Goal: Task Accomplishment & Management: Manage account settings

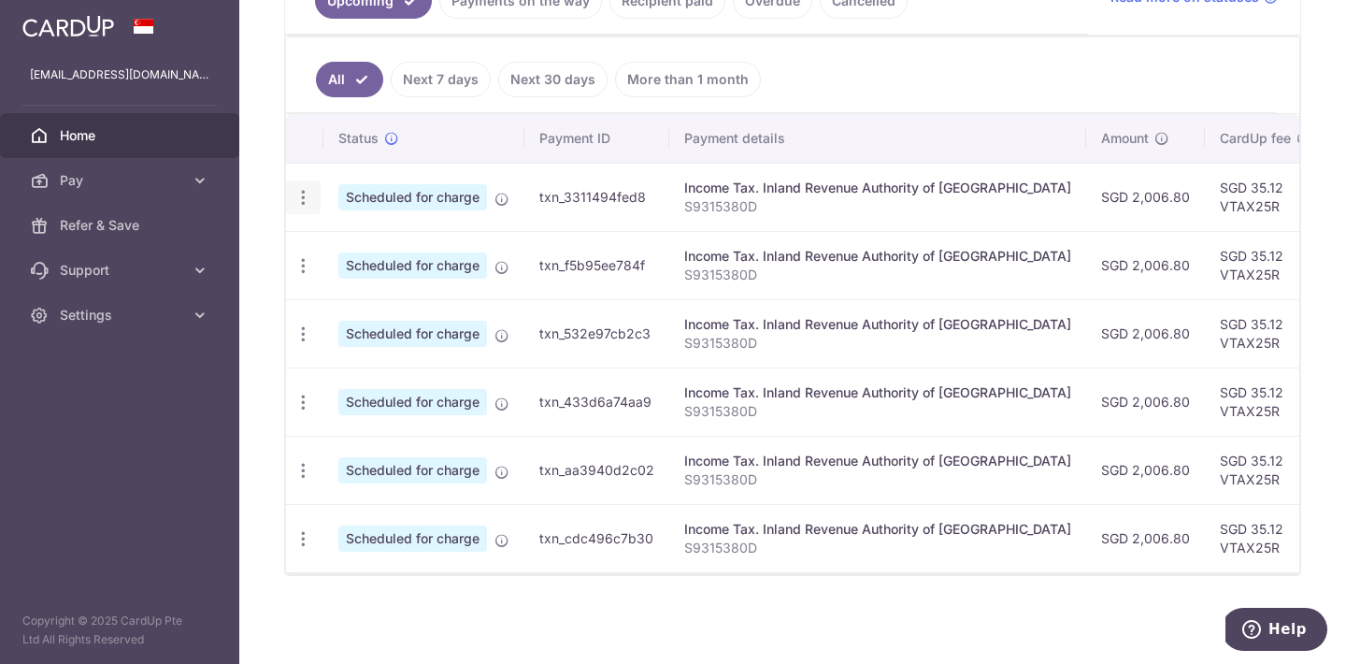
click at [300, 188] on icon "button" at bounding box center [303, 198] width 20 height 20
click at [392, 250] on span "Update payment" at bounding box center [402, 248] width 127 height 22
radio input "true"
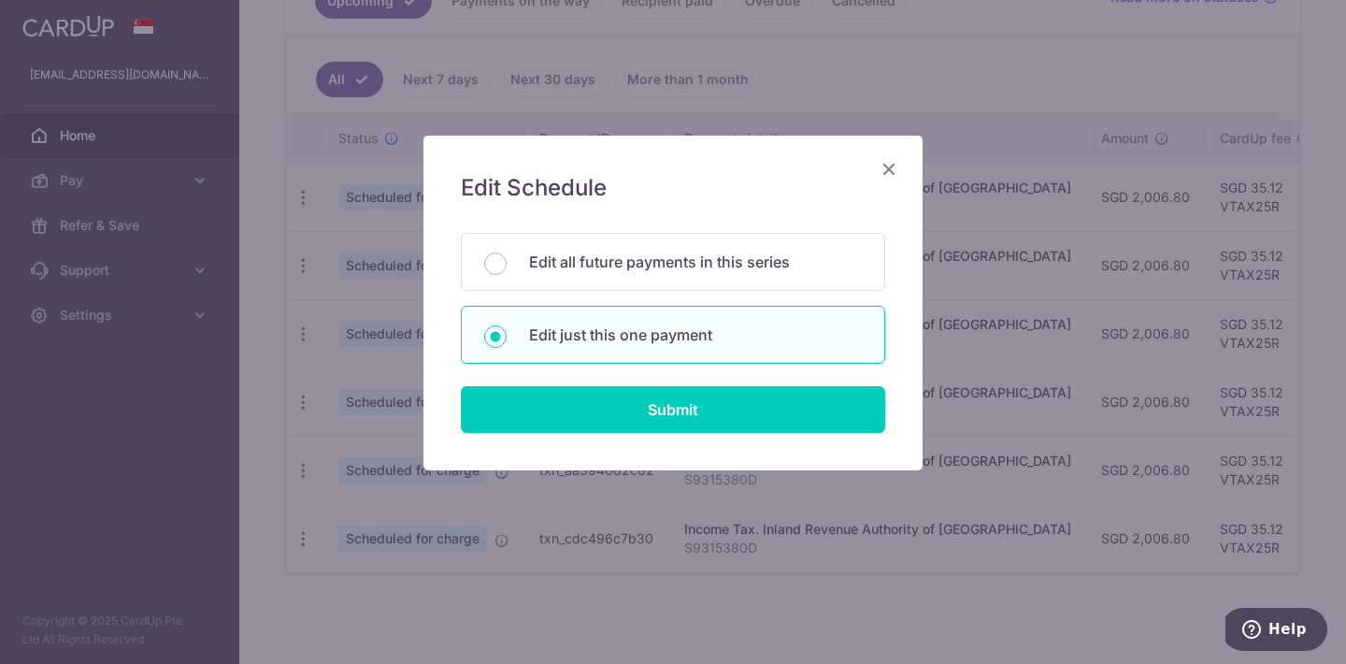
click at [891, 171] on icon "Close" at bounding box center [889, 168] width 22 height 23
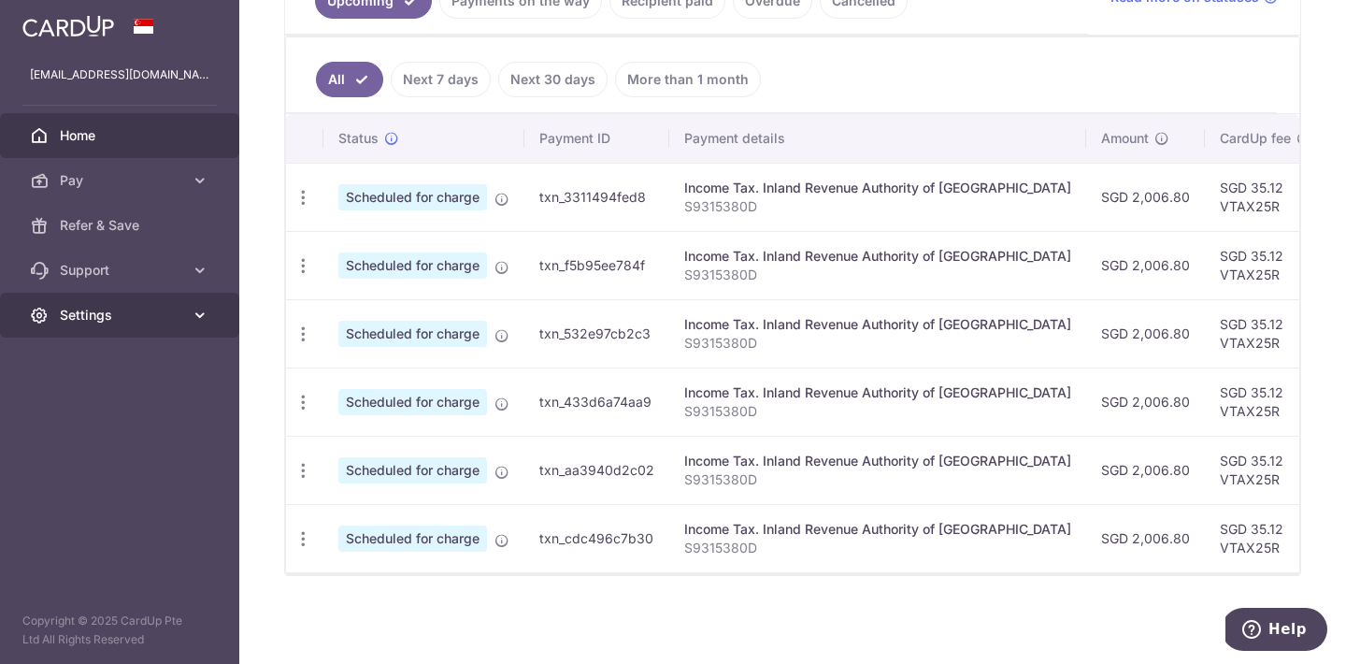
click at [131, 313] on span "Settings" at bounding box center [121, 315] width 123 height 19
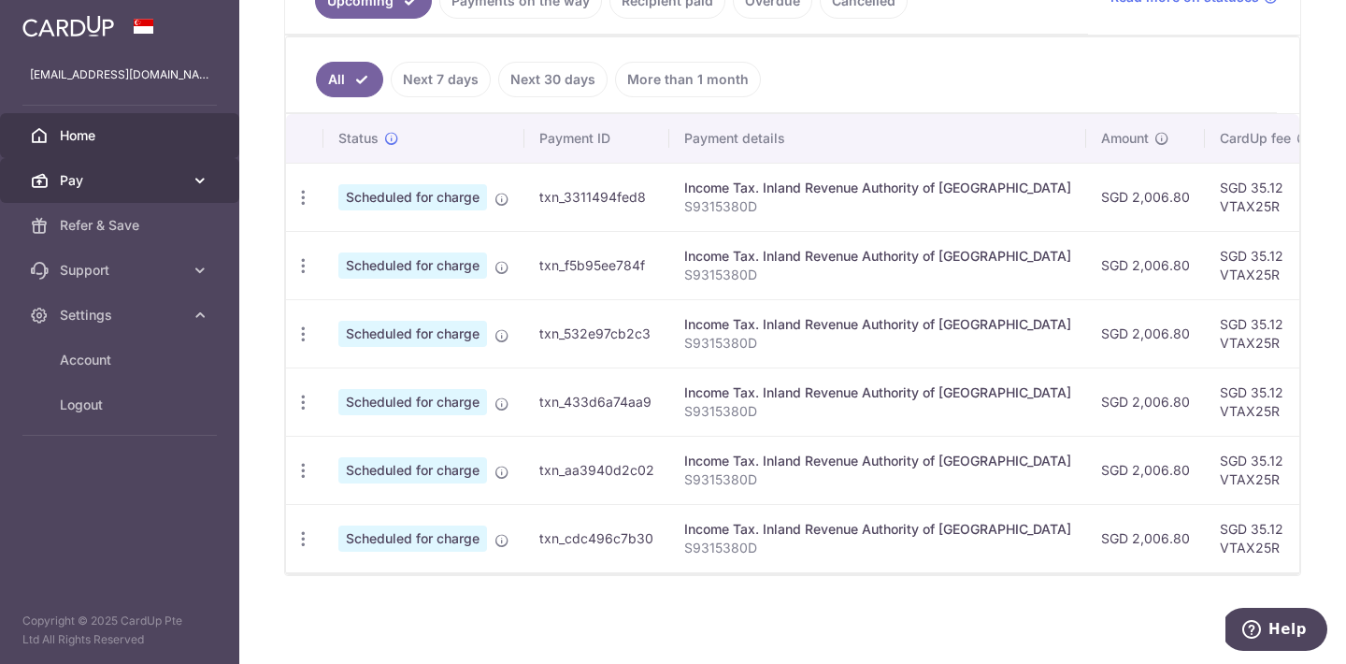
click at [141, 173] on span "Pay" at bounding box center [121, 180] width 123 height 19
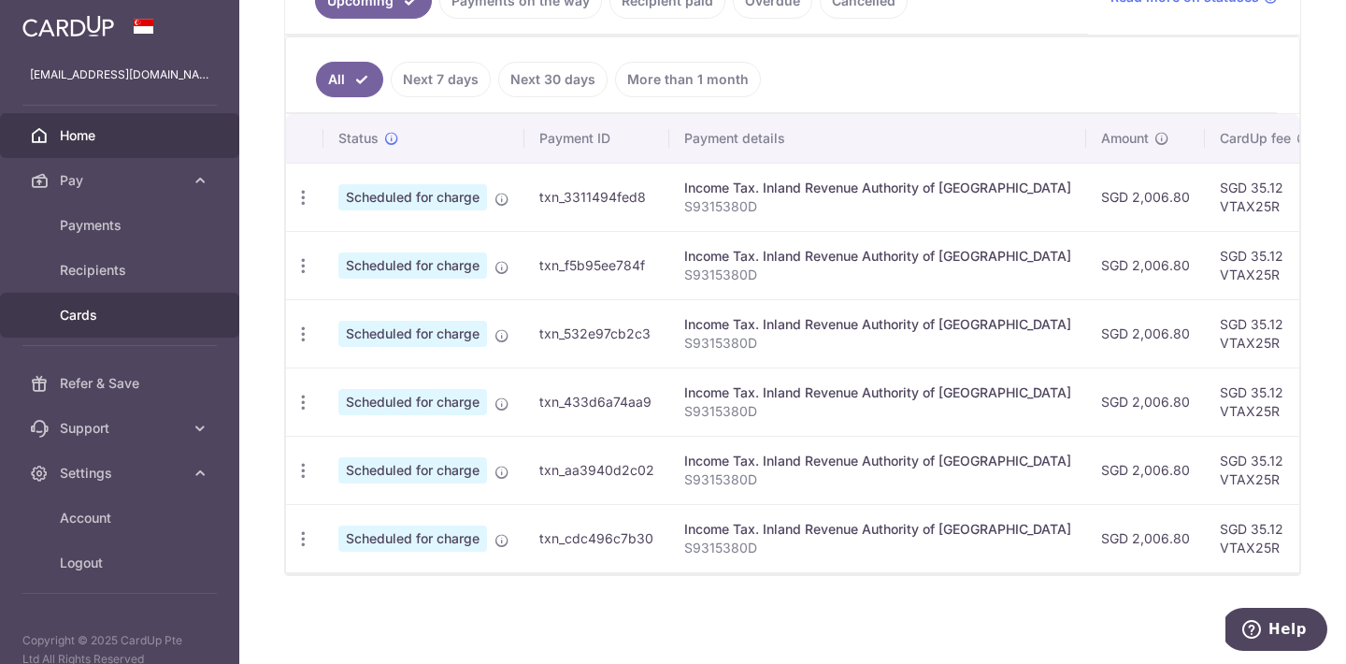
click at [115, 304] on link "Cards" at bounding box center [119, 315] width 239 height 45
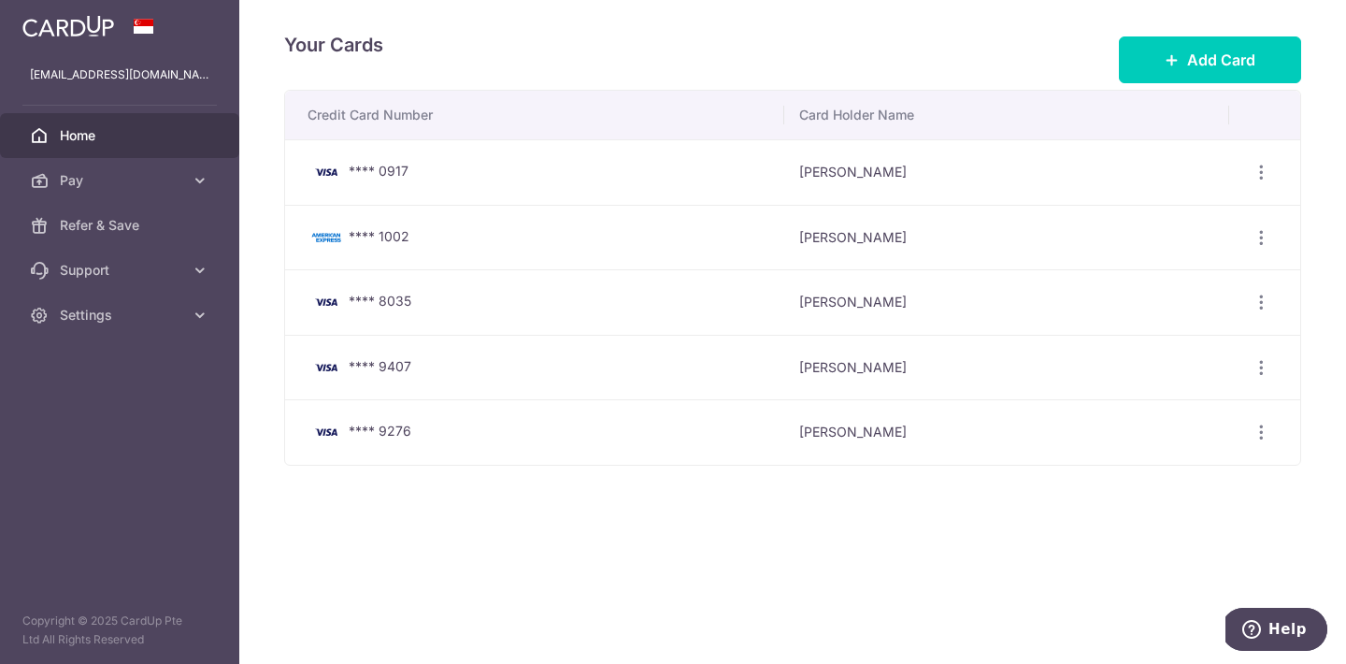
click at [86, 136] on span "Home" at bounding box center [121, 135] width 123 height 19
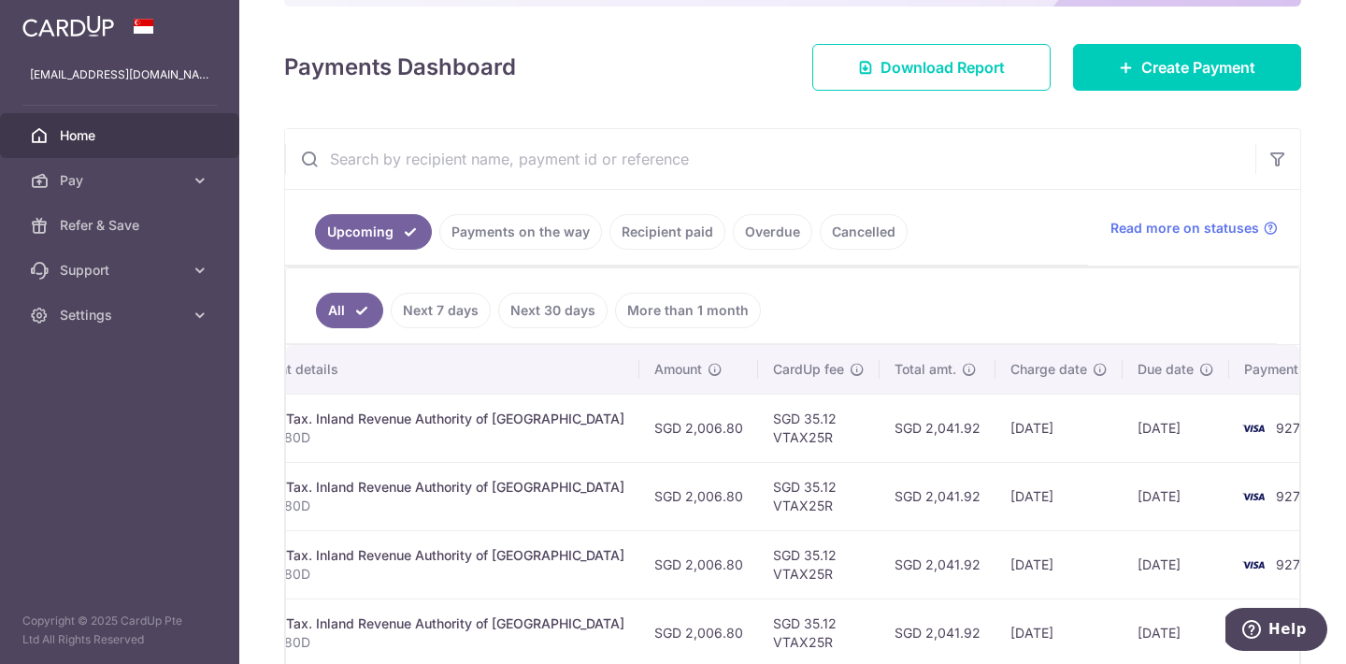
scroll to position [0, 446]
click at [92, 322] on span "Settings" at bounding box center [121, 315] width 123 height 19
click at [150, 178] on span "Pay" at bounding box center [121, 180] width 123 height 19
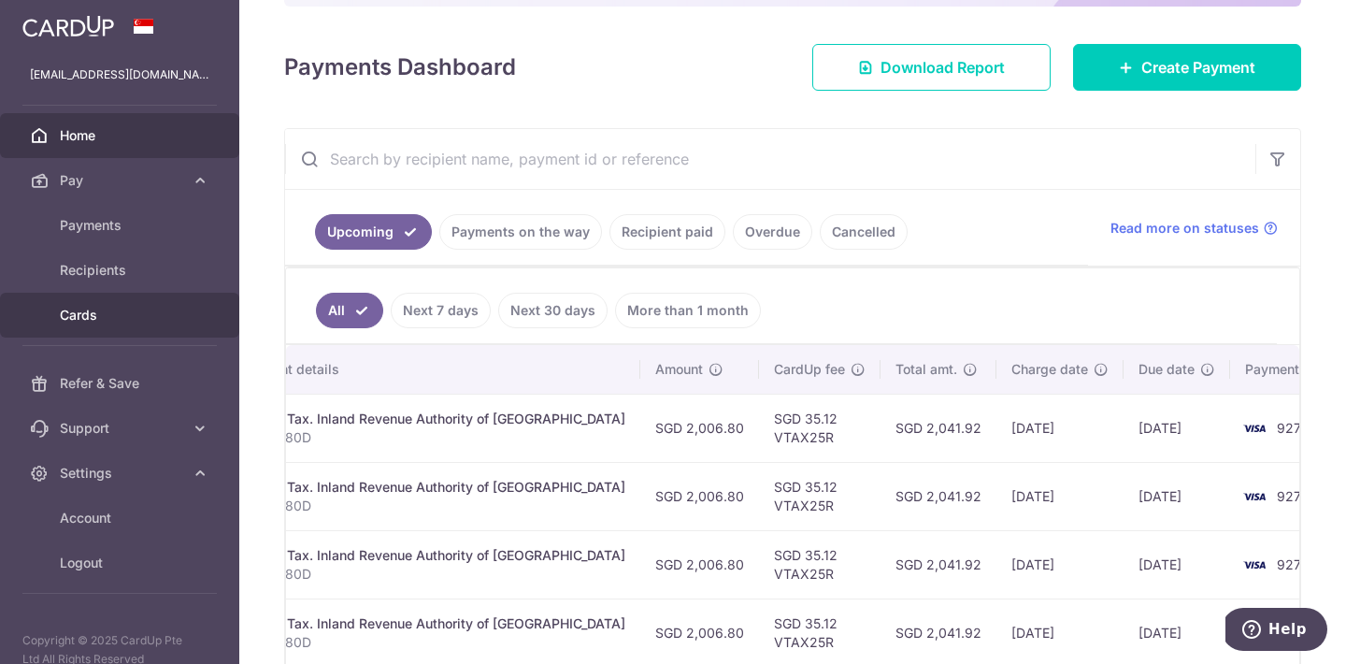
click at [119, 327] on link "Cards" at bounding box center [119, 315] width 239 height 45
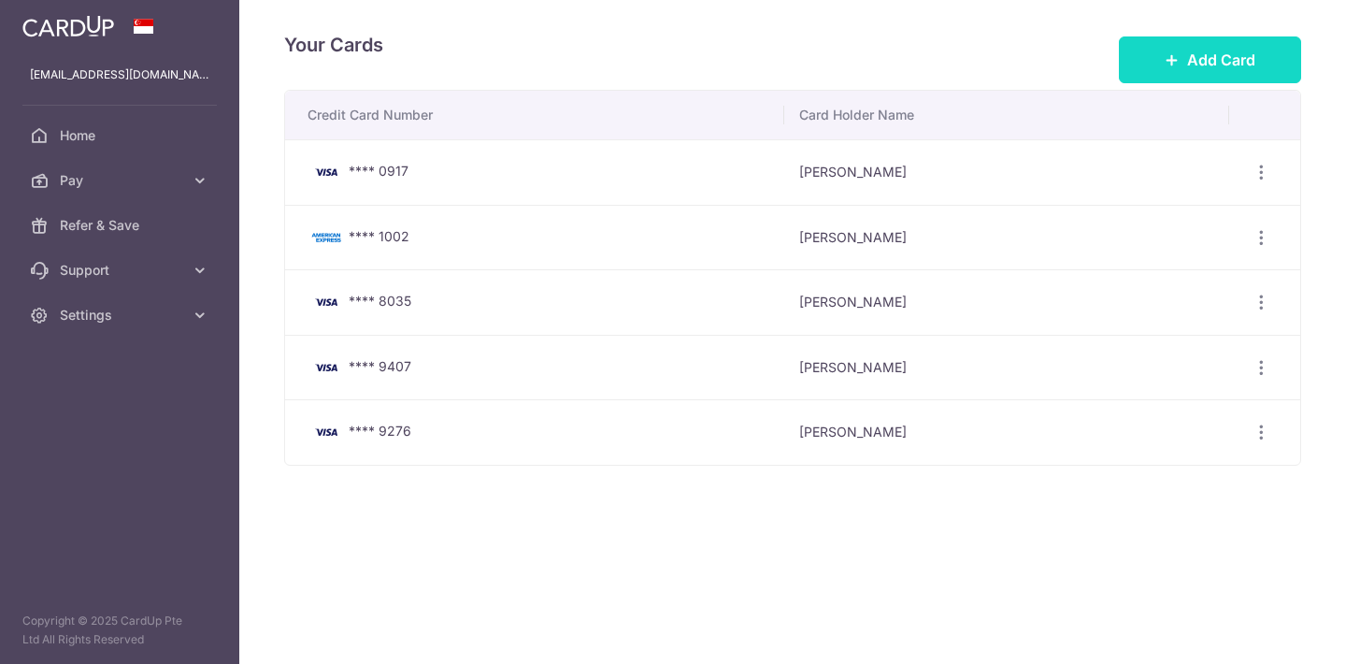
click at [1206, 52] on span "Add Card" at bounding box center [1221, 60] width 68 height 22
